Goal: Task Accomplishment & Management: Use online tool/utility

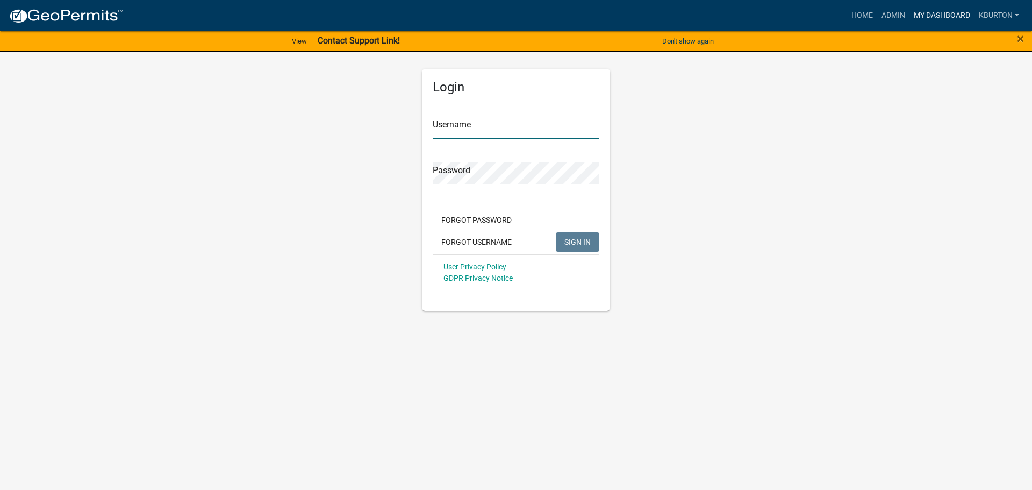
type input "kburton"
click at [934, 18] on link "My Dashboard" at bounding box center [941, 15] width 65 height 20
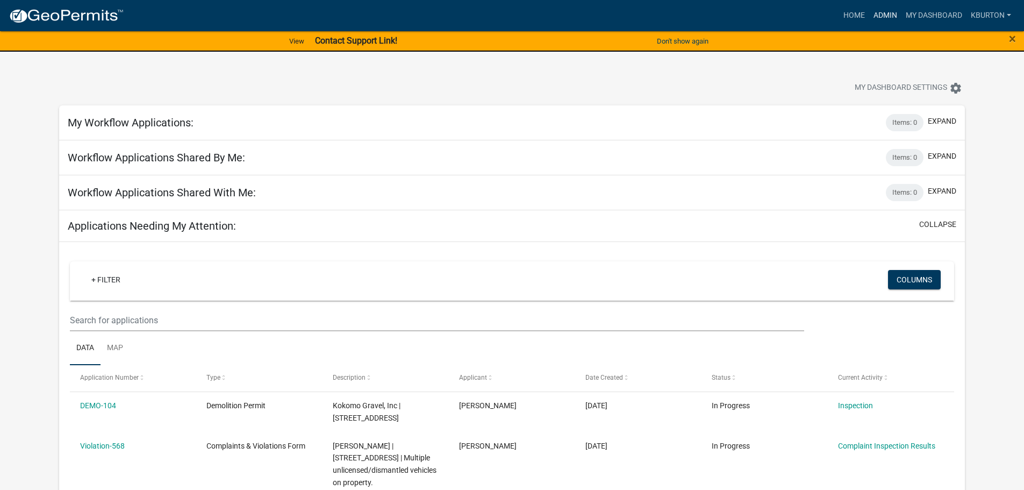
click at [886, 18] on link "Admin" at bounding box center [885, 15] width 32 height 20
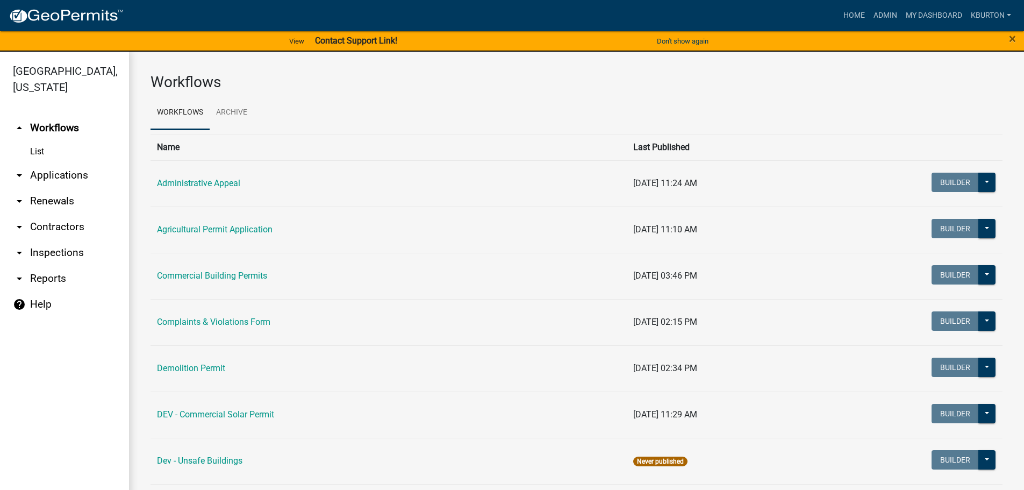
click at [53, 240] on link "arrow_drop_down Inspections" at bounding box center [64, 253] width 129 height 26
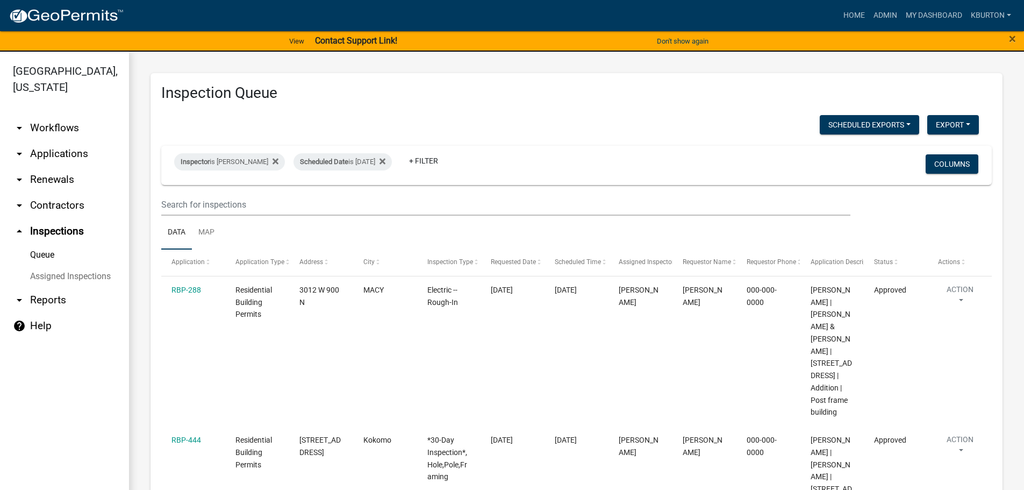
click at [63, 265] on link "Assigned Inspections" at bounding box center [64, 275] width 129 height 21
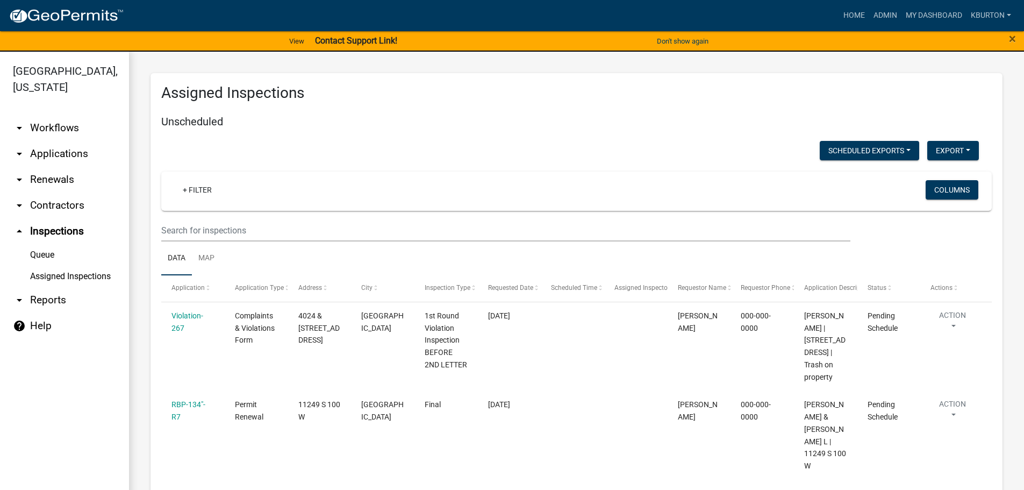
click at [46, 244] on link "Queue" at bounding box center [64, 254] width 129 height 21
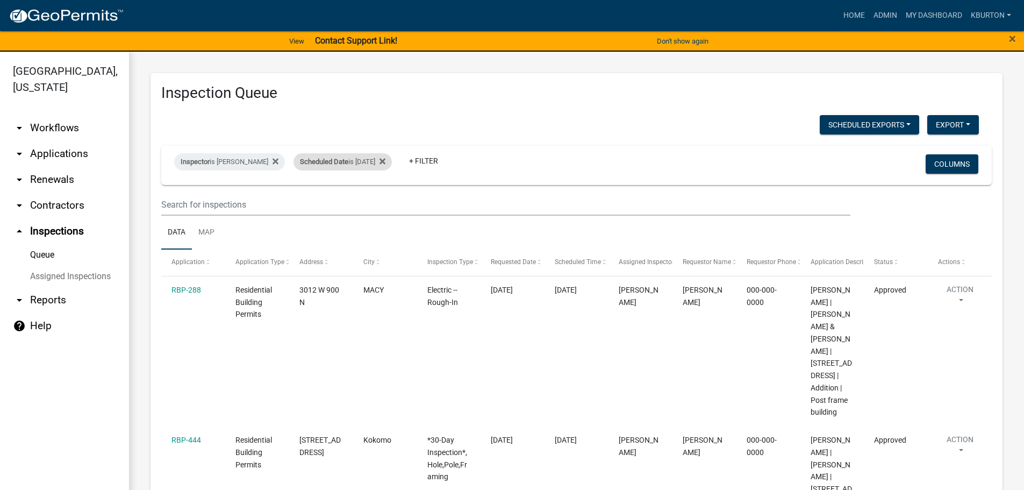
click at [336, 161] on span "Scheduled Date" at bounding box center [324, 161] width 48 height 8
click at [374, 200] on input "[DATE]" at bounding box center [344, 202] width 75 height 22
type input "[DATE]"
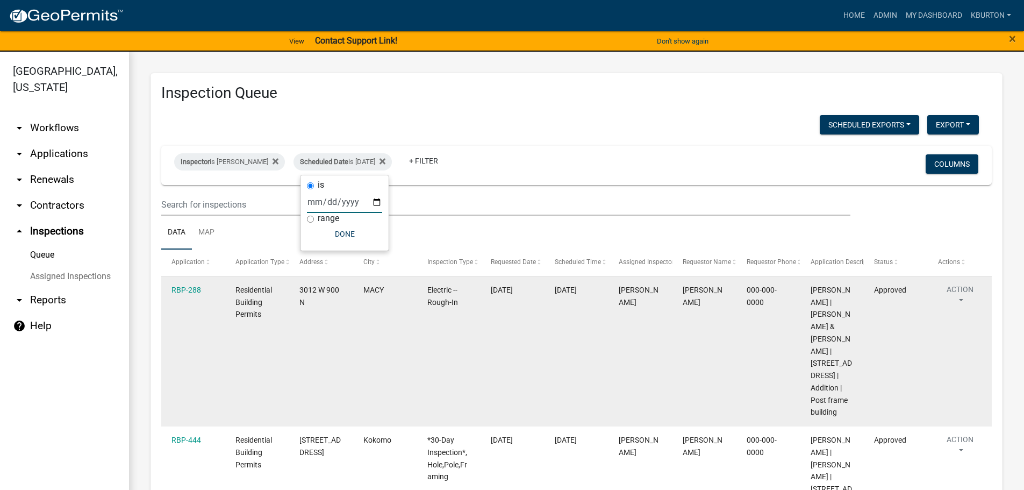
select select "1: 25"
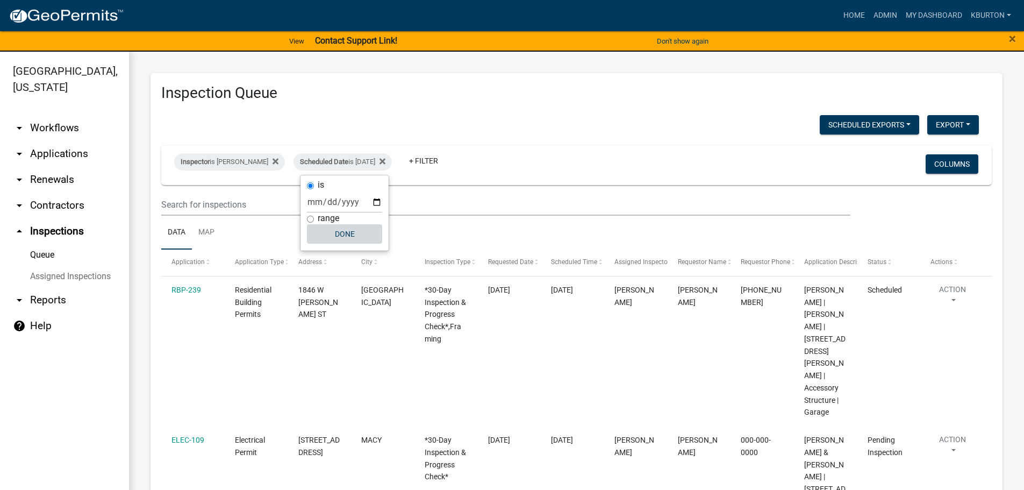
click at [346, 235] on button "Done" at bounding box center [344, 233] width 75 height 19
click at [948, 160] on button "Columns" at bounding box center [951, 163] width 53 height 19
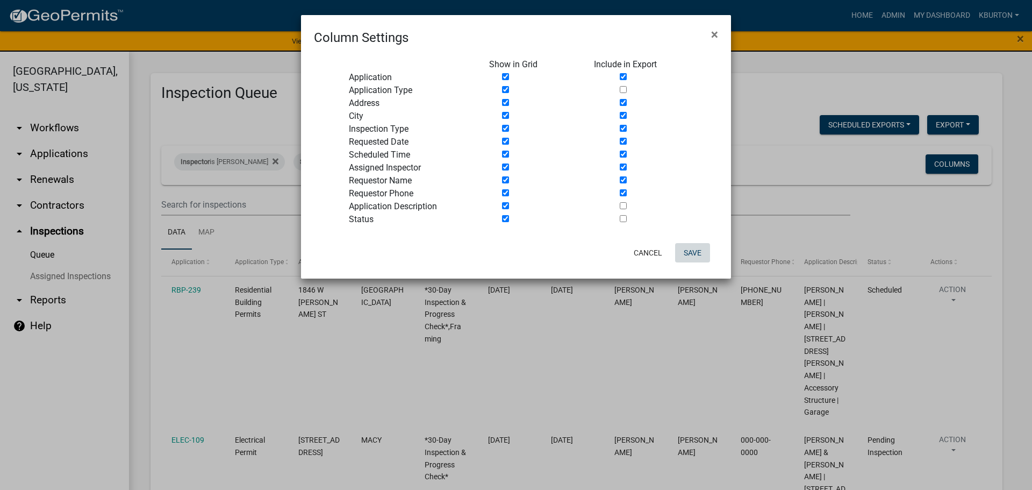
click at [692, 255] on button "Save" at bounding box center [692, 252] width 35 height 19
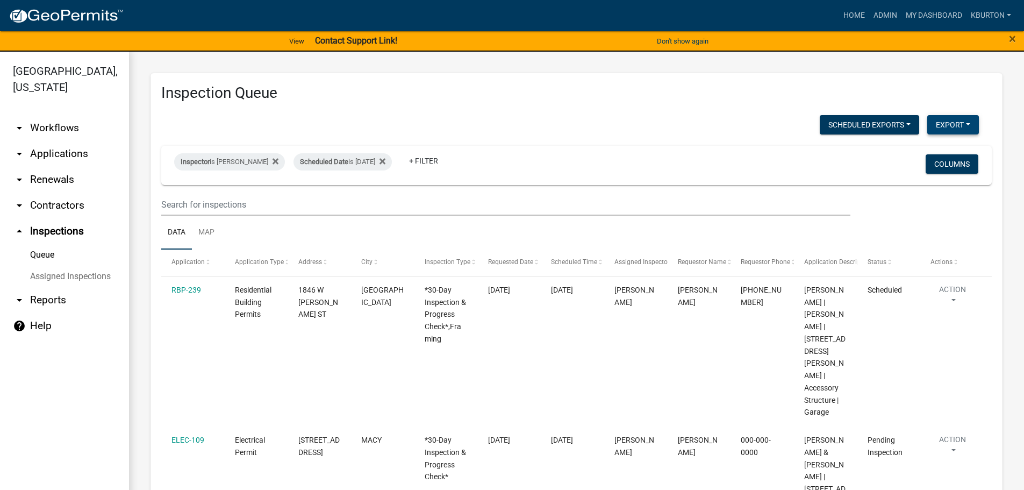
click at [938, 119] on button "Export" at bounding box center [953, 124] width 52 height 19
click at [921, 153] on button "Excel Format (.xlsx)" at bounding box center [928, 153] width 100 height 26
